Goal: Participate in discussion: Engage in conversation with other users on a specific topic

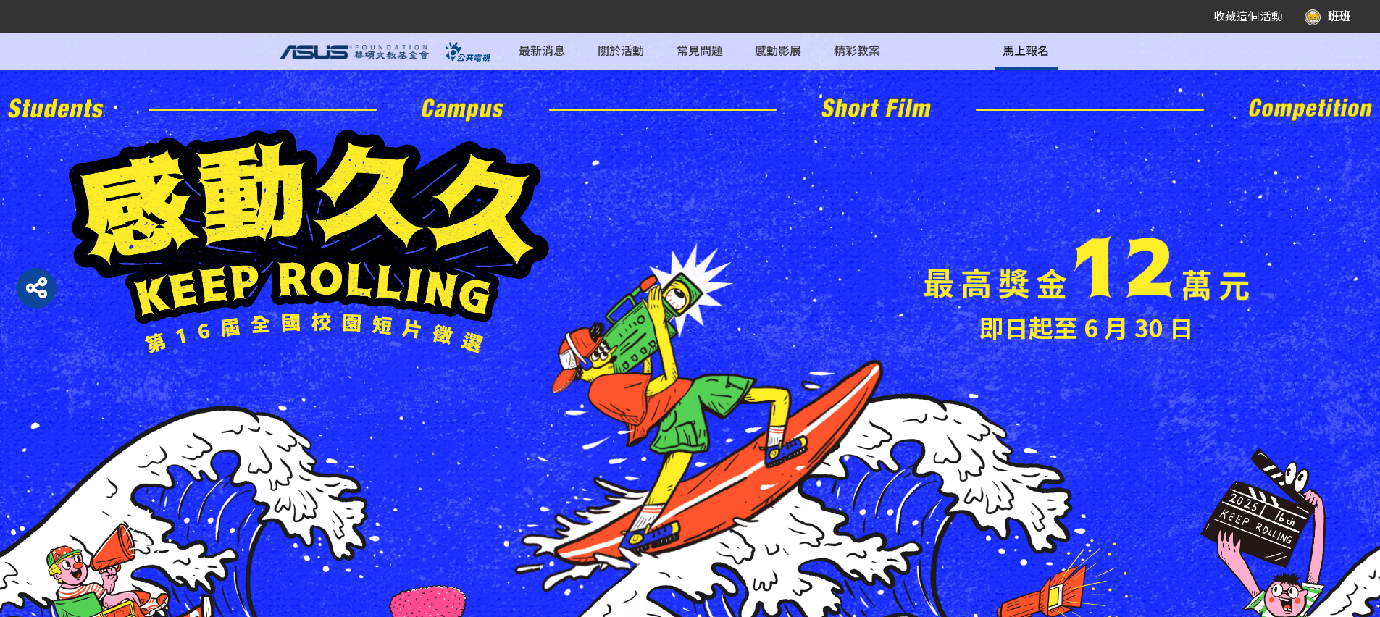
click at [1028, 58] on span "馬上報名" at bounding box center [1025, 49] width 46 height 17
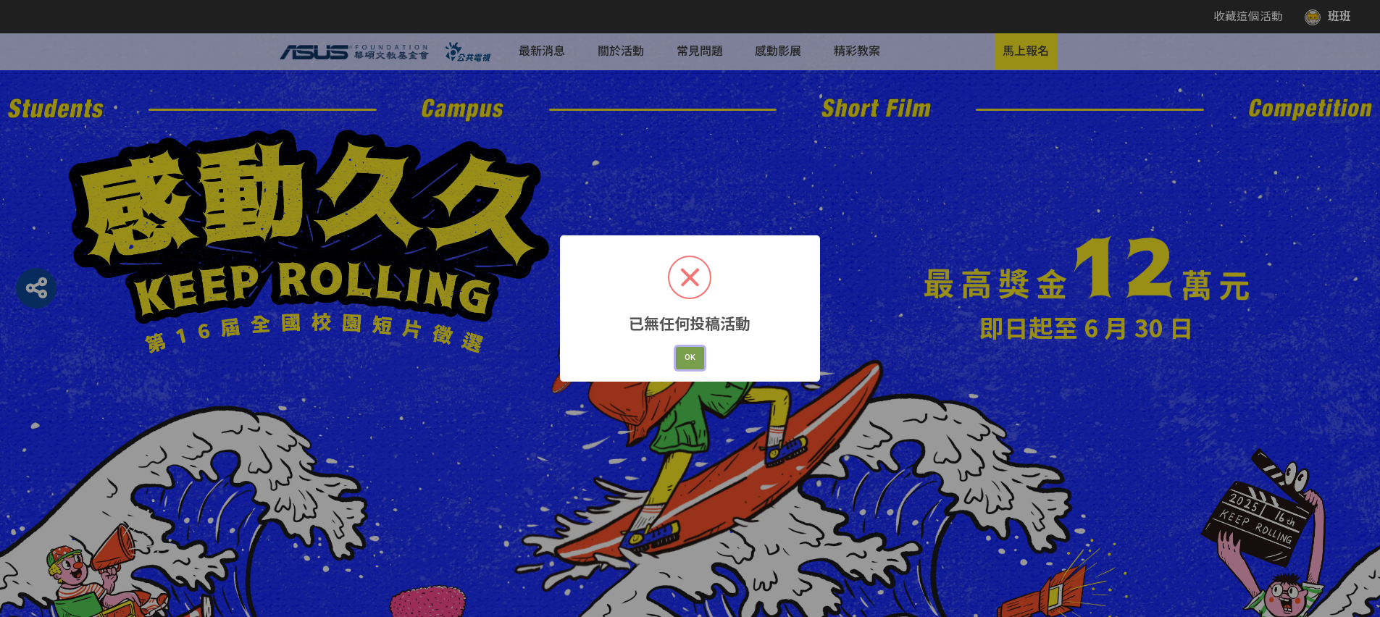
click at [699, 352] on button "OK" at bounding box center [690, 358] width 29 height 22
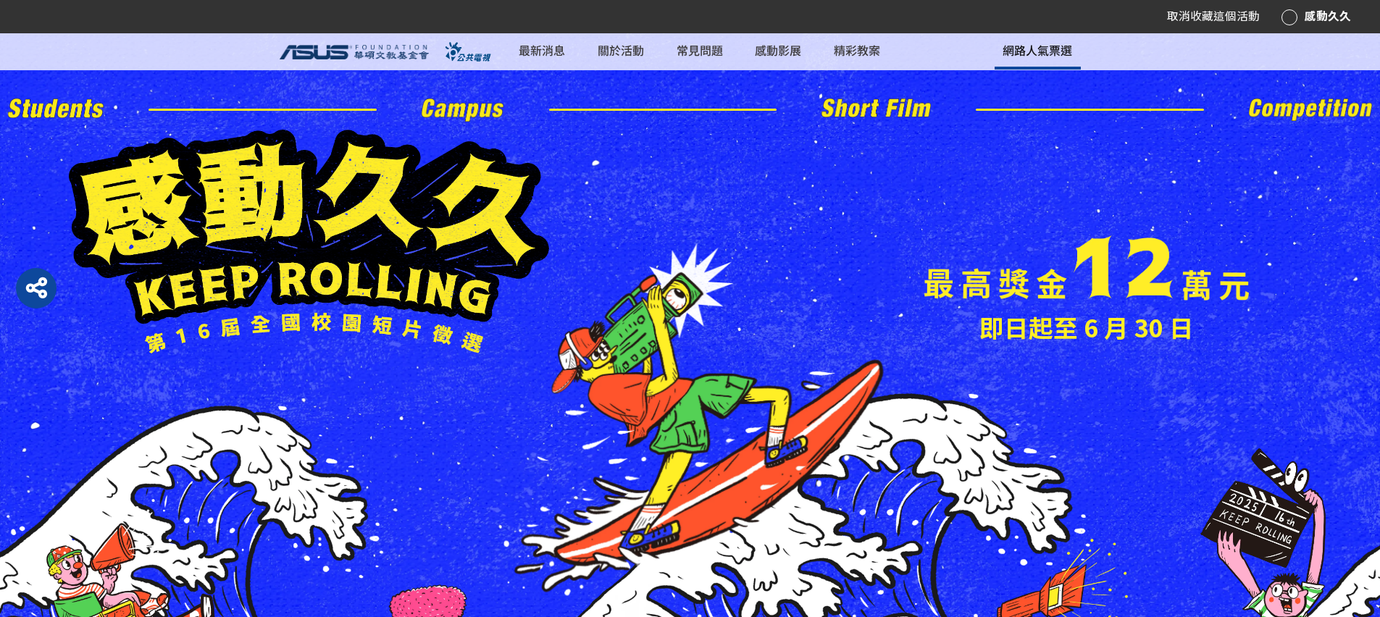
click at [1011, 56] on span "網路人氣票選" at bounding box center [1037, 49] width 70 height 17
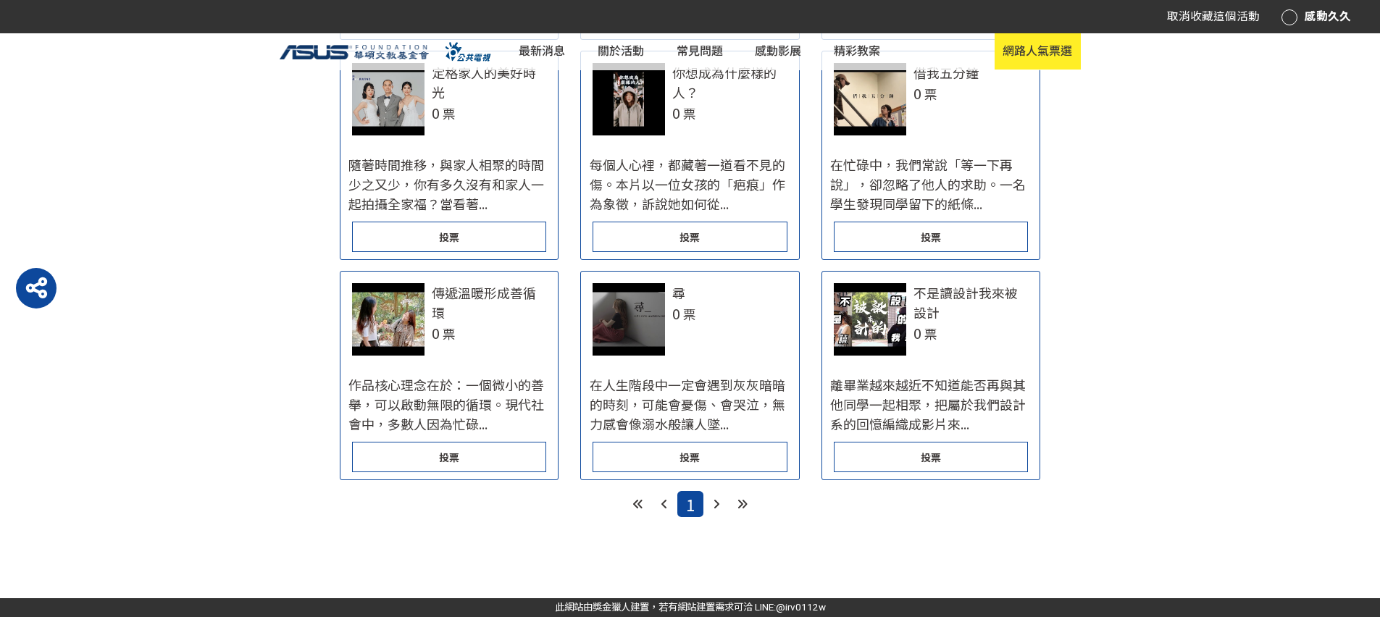
scroll to position [1440, 0]
click at [745, 499] on icon at bounding box center [742, 505] width 10 height 12
click at [743, 499] on icon at bounding box center [742, 505] width 10 height 12
click at [914, 449] on div "投票" at bounding box center [931, 457] width 194 height 30
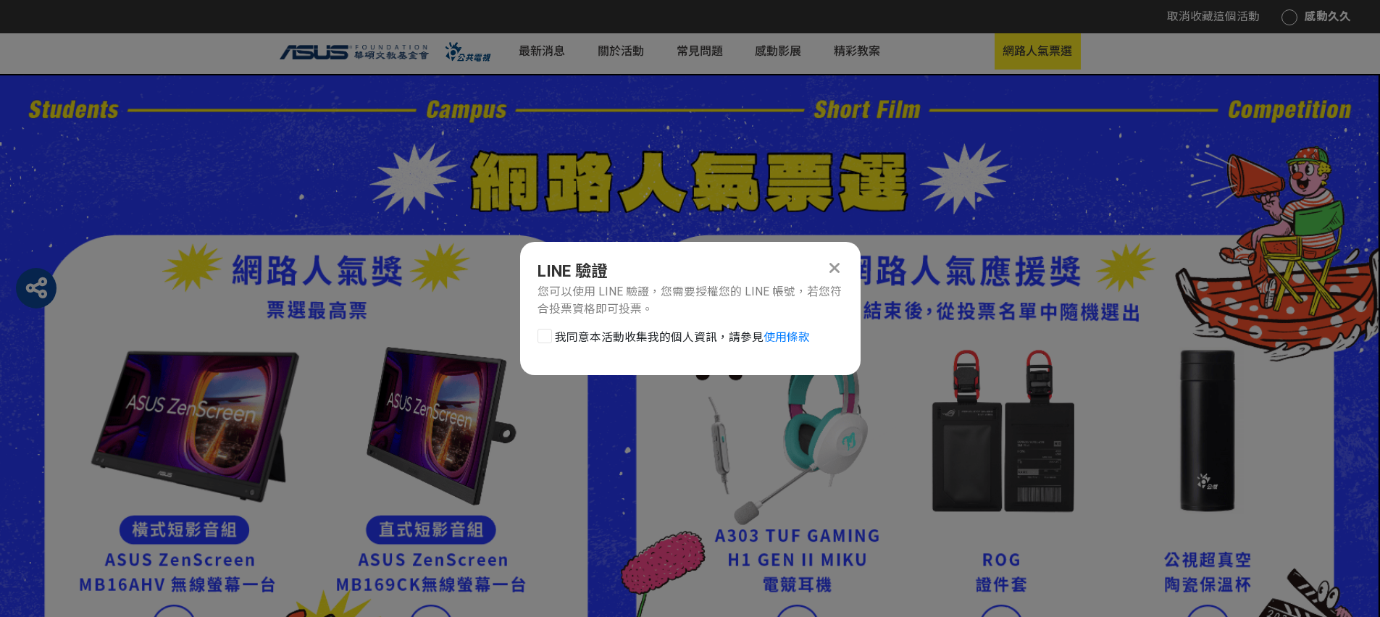
click at [550, 342] on div at bounding box center [544, 336] width 14 height 14
checkbox input "true"
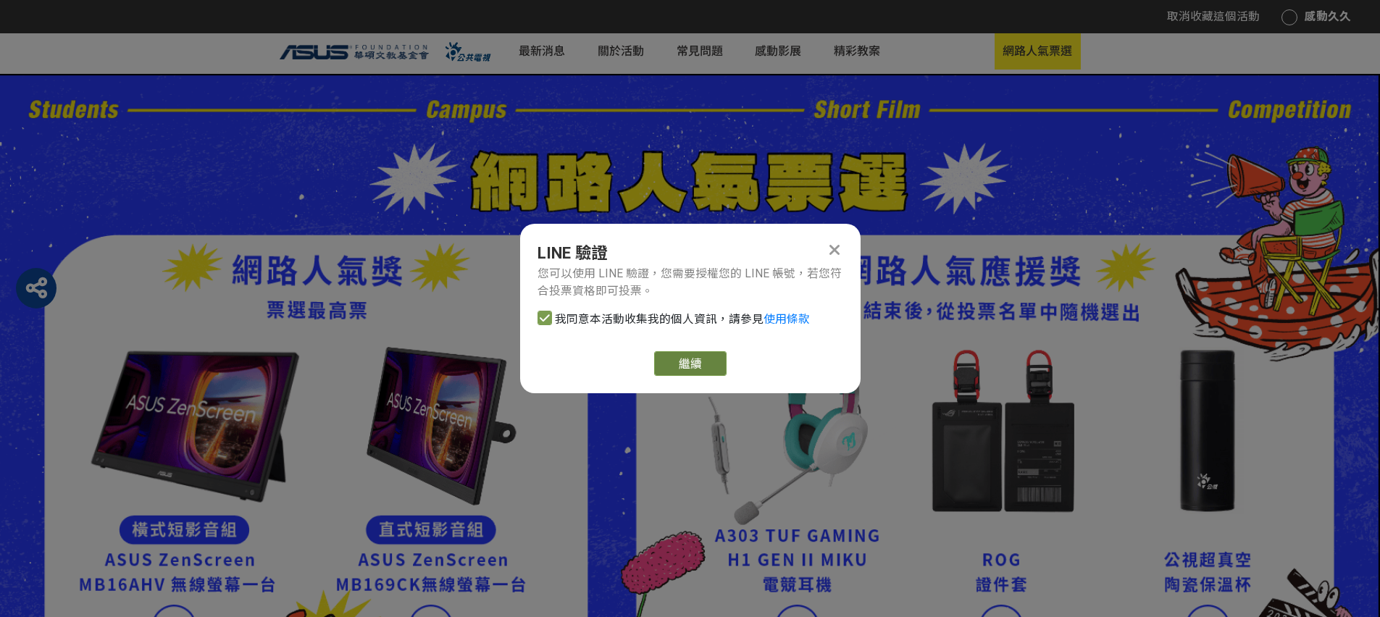
click at [689, 366] on link "繼續" at bounding box center [690, 363] width 72 height 25
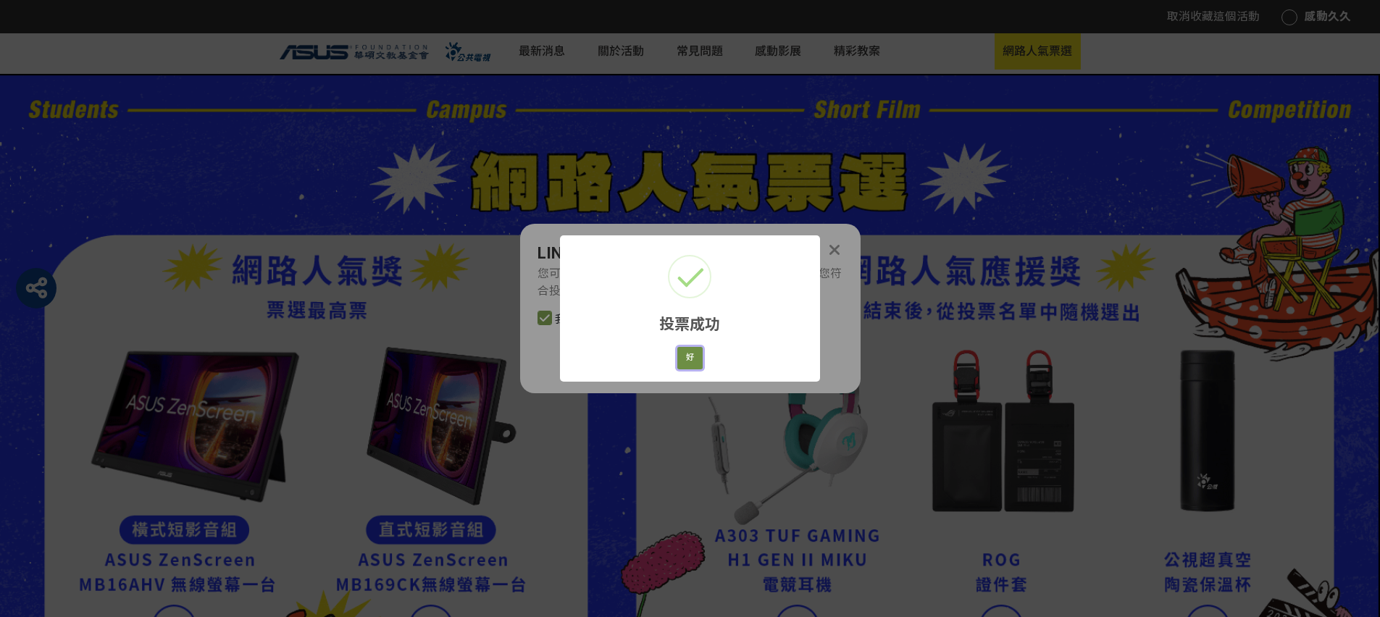
click at [700, 364] on button "好" at bounding box center [690, 358] width 26 height 22
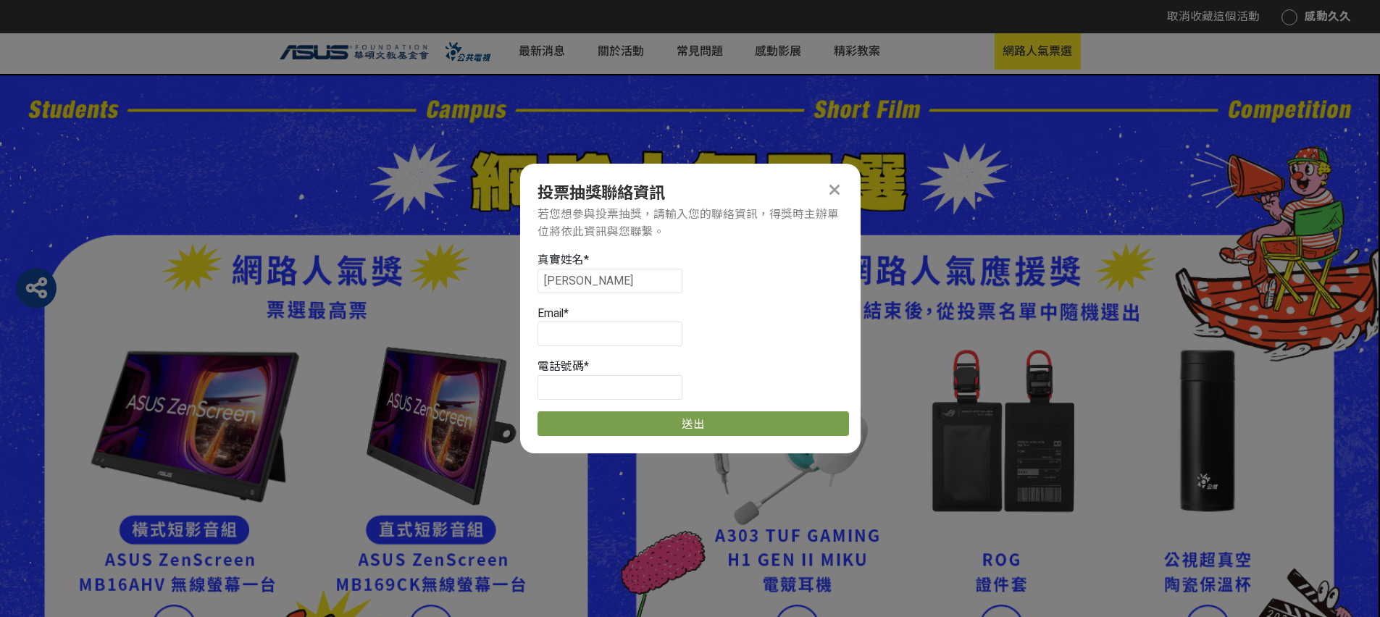
click at [838, 182] on icon at bounding box center [834, 190] width 10 height 16
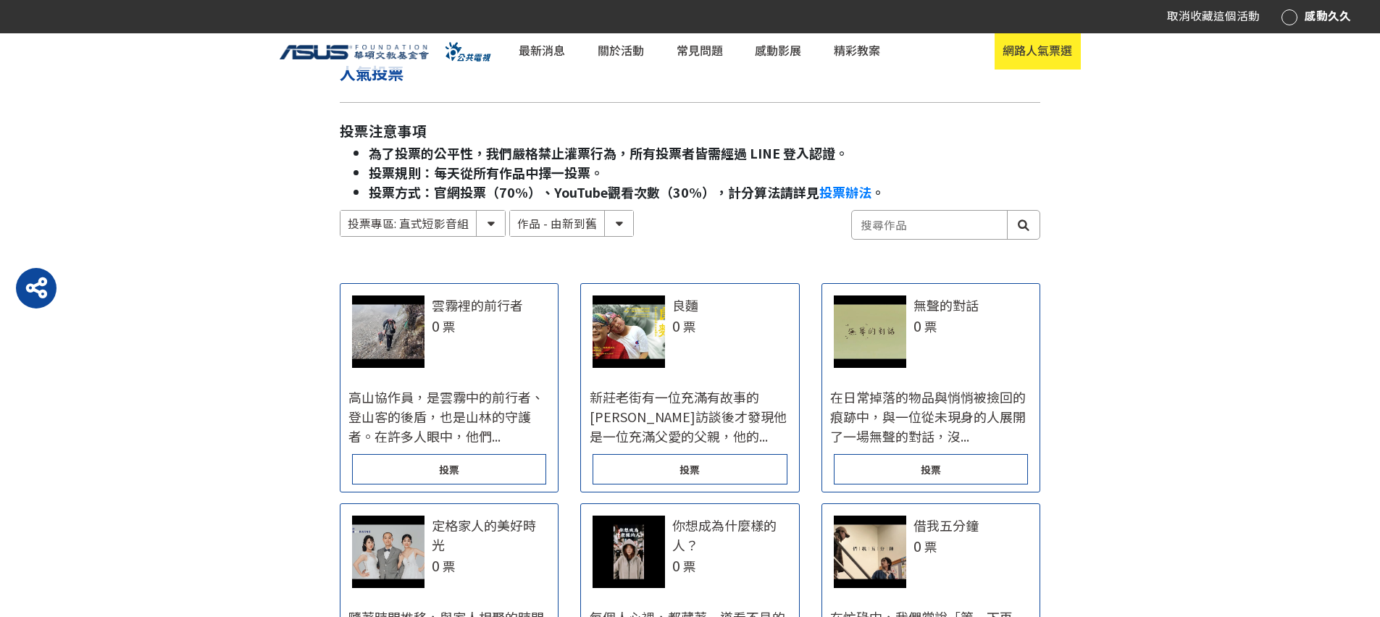
scroll to position [776, 0]
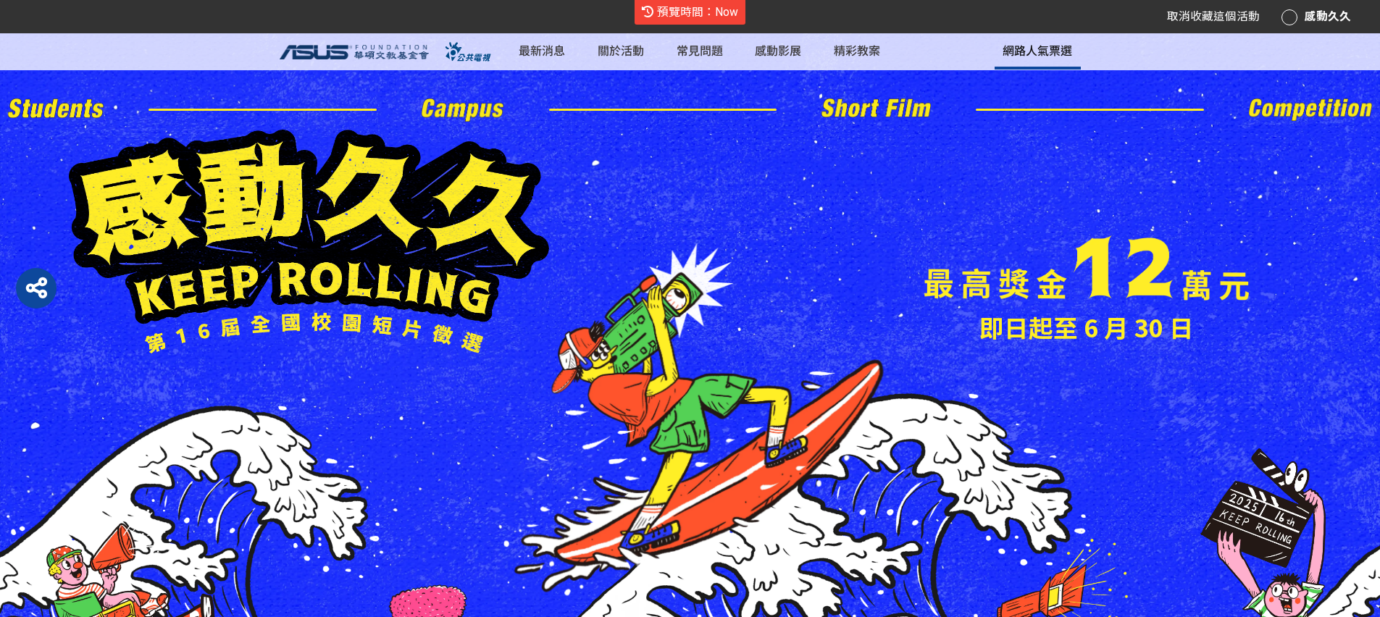
click at [1002, 54] on span "網路人氣票選" at bounding box center [1037, 49] width 70 height 17
